Goal: Transaction & Acquisition: Purchase product/service

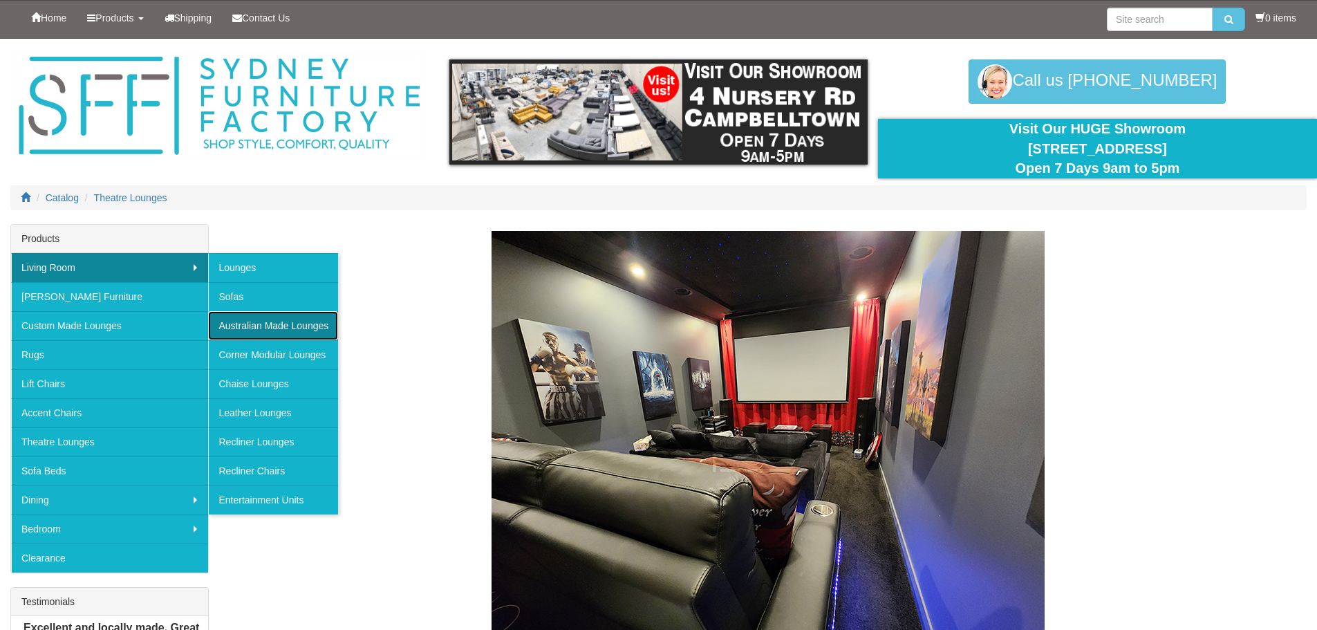
click at [272, 320] on link "Australian Made Lounges" at bounding box center [273, 325] width 130 height 29
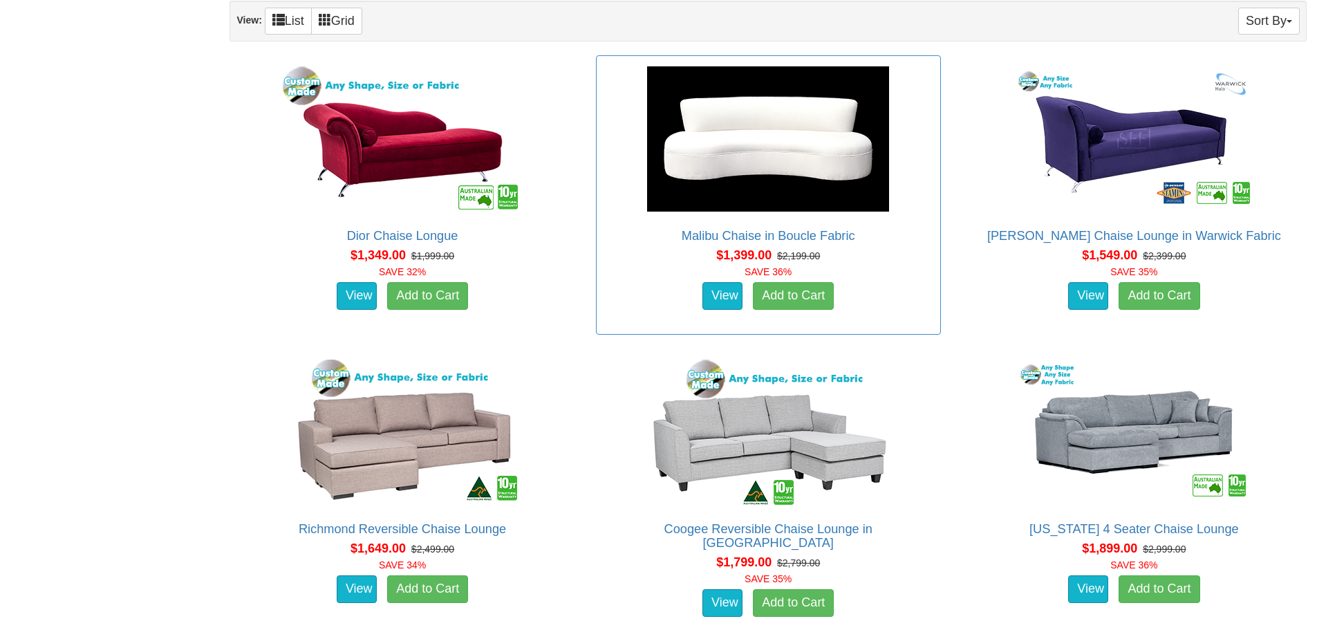
scroll to position [899, 0]
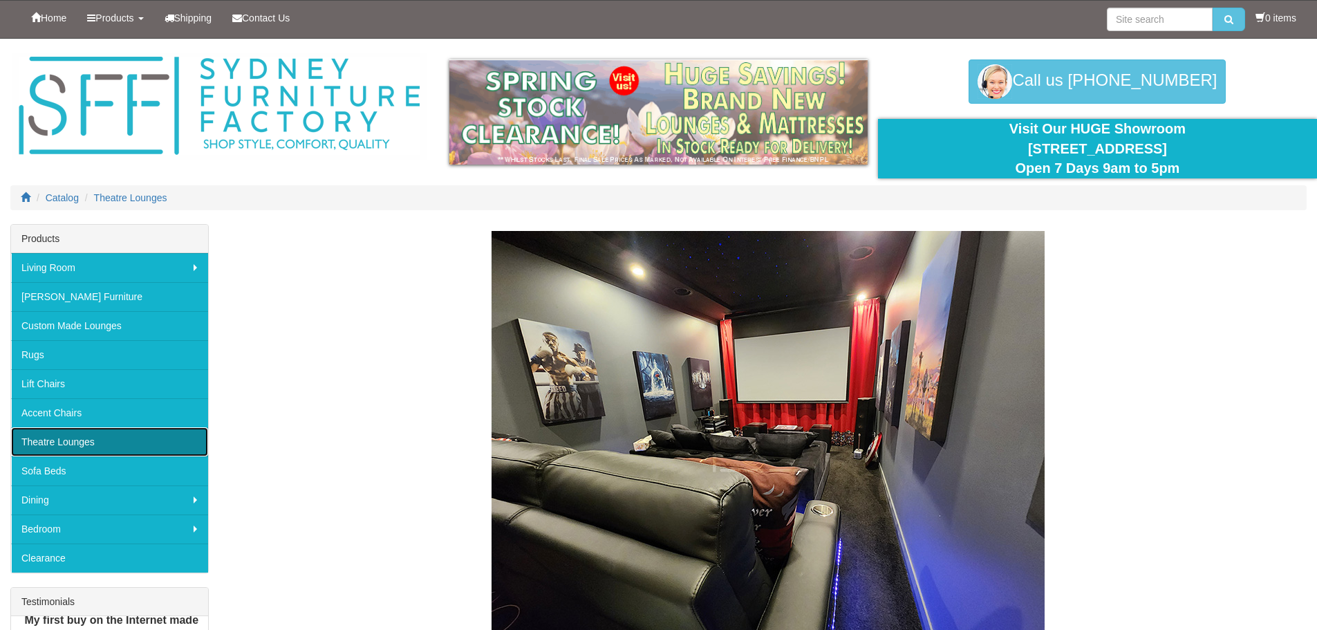
click at [83, 438] on link "Theatre Lounges" at bounding box center [109, 441] width 197 height 29
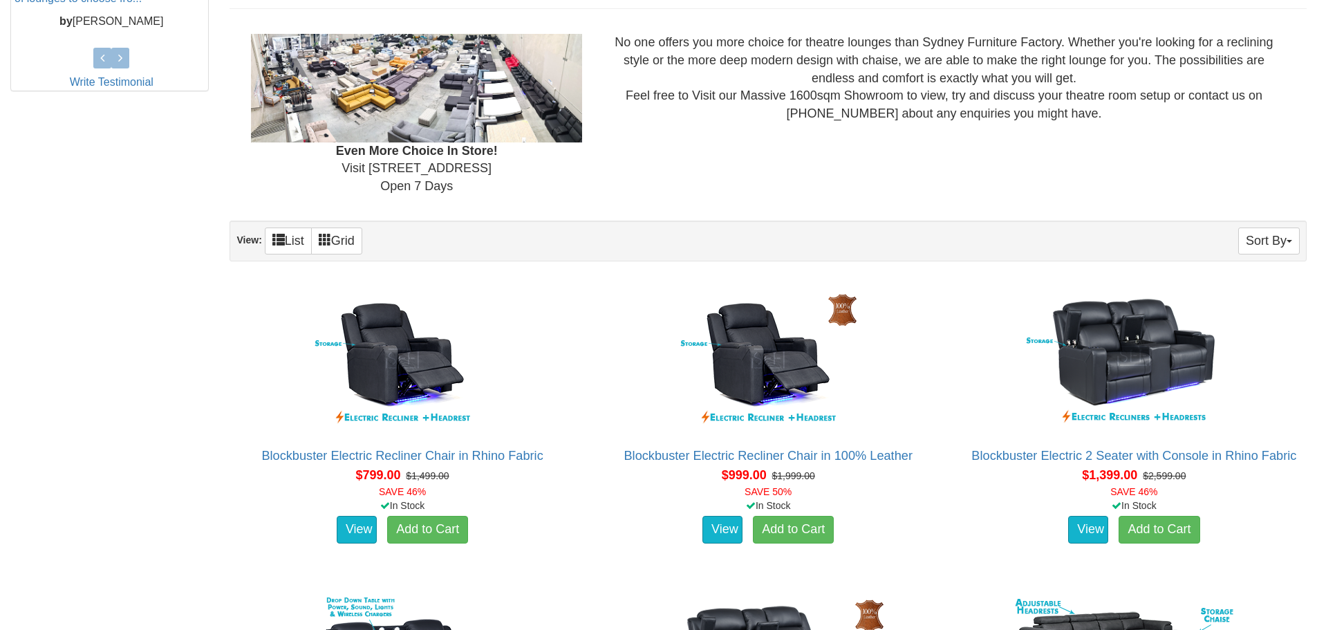
scroll to position [622, 0]
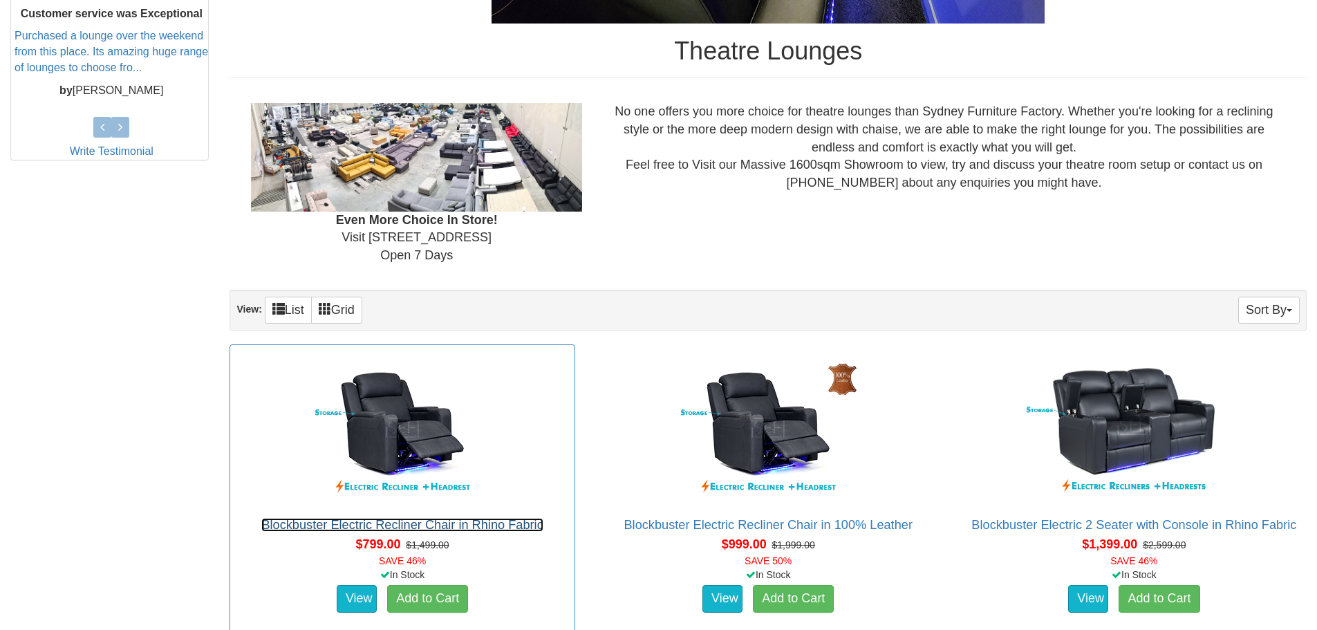
click at [406, 526] on link "Blockbuster Electric Recliner Chair in Rhino Fabric" at bounding box center [401, 525] width 281 height 14
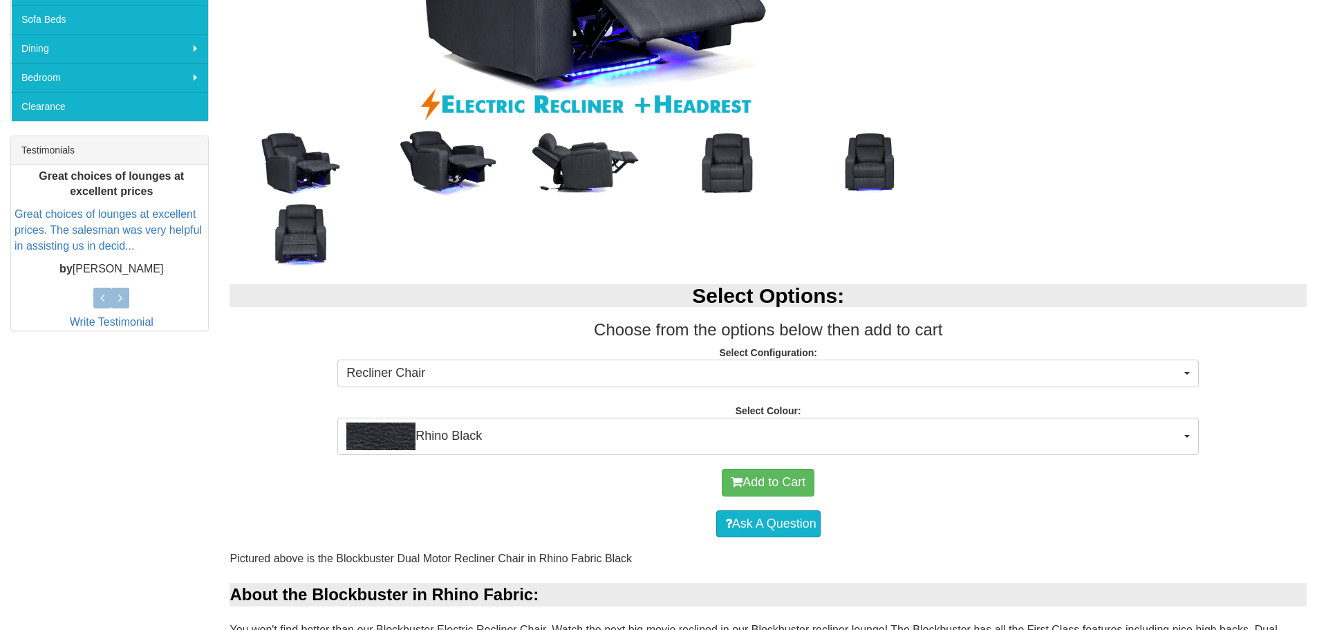
scroll to position [484, 0]
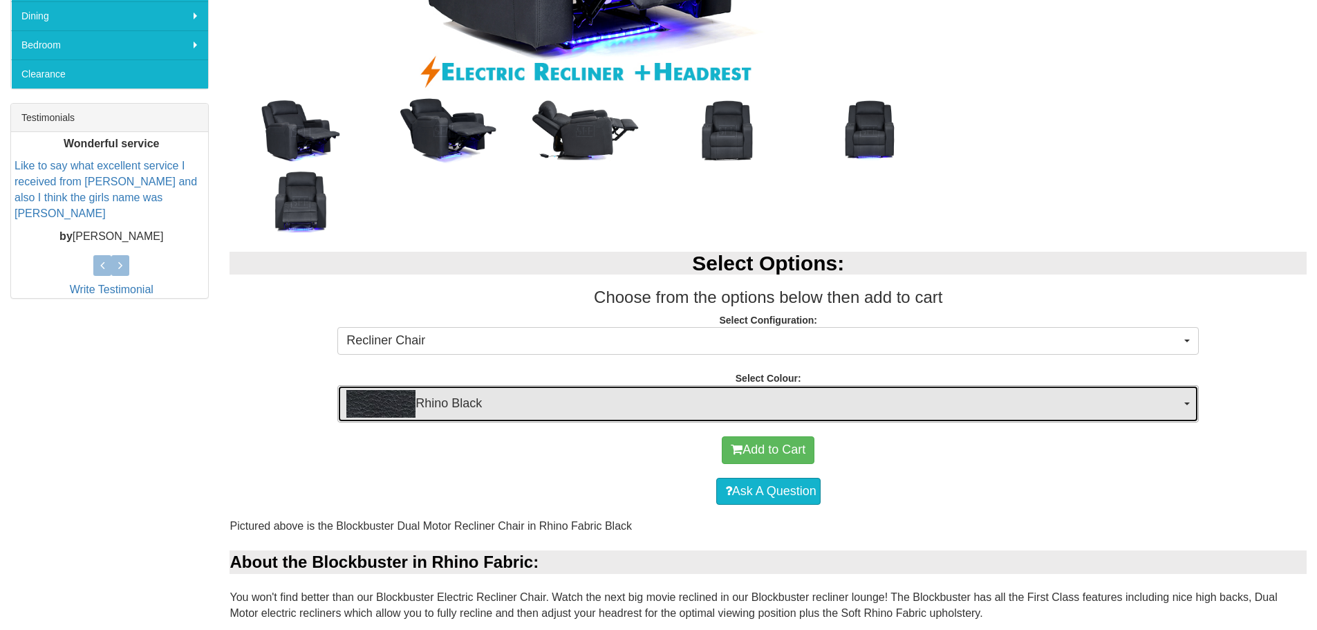
click at [1184, 401] on button "Rhino Black" at bounding box center [768, 403] width 862 height 37
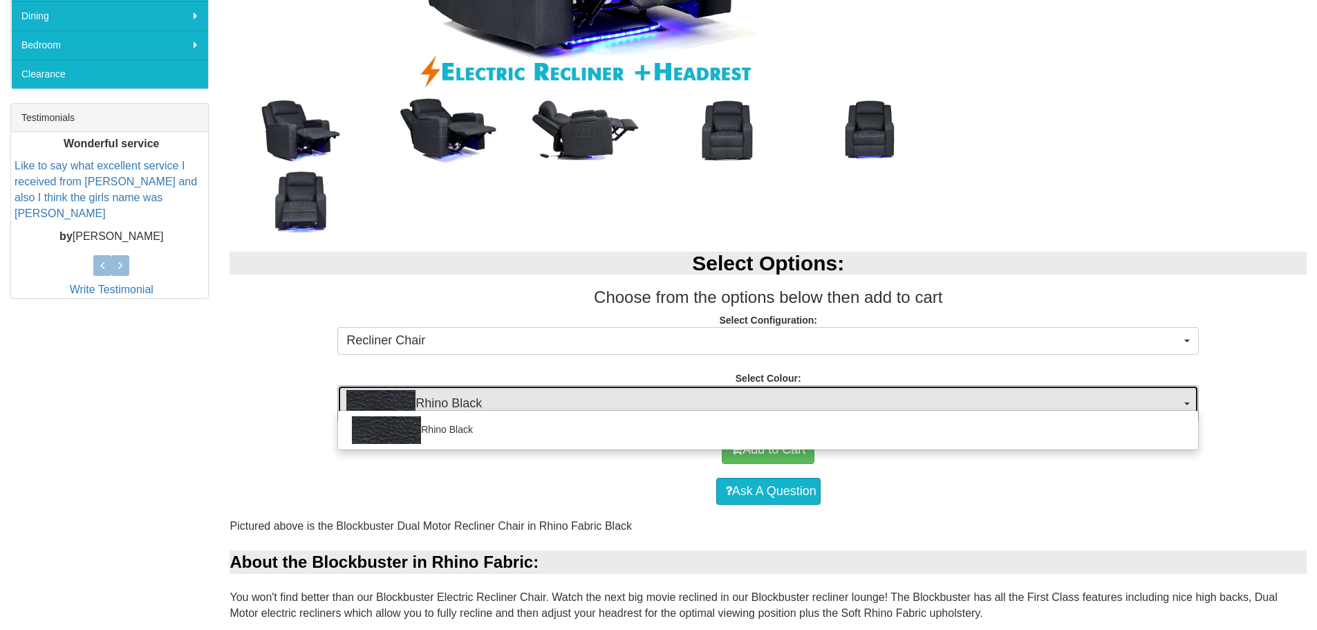
click at [1184, 401] on button "Rhino Black" at bounding box center [768, 403] width 862 height 37
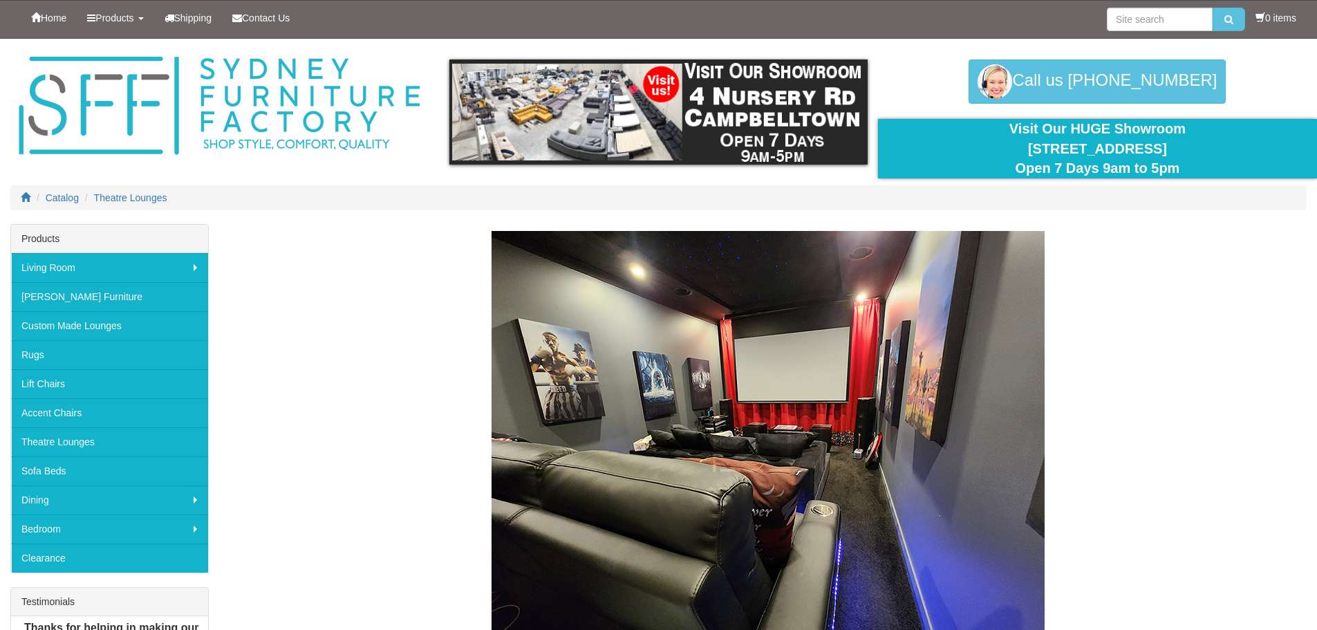
scroll to position [622, 0]
